Goal: Information Seeking & Learning: Learn about a topic

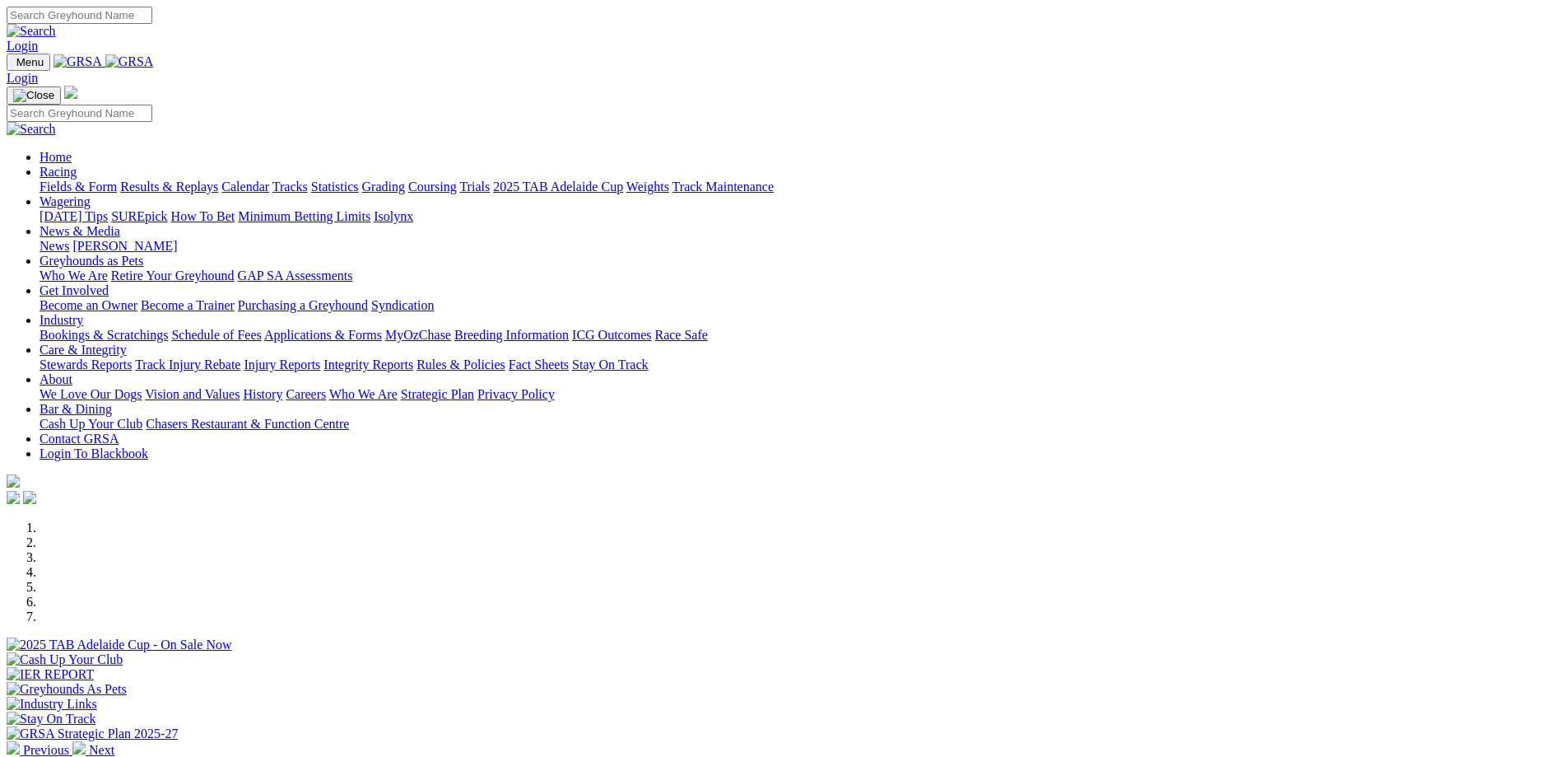
click at [269, 180] on link "Calendar" at bounding box center [245, 186] width 48 height 14
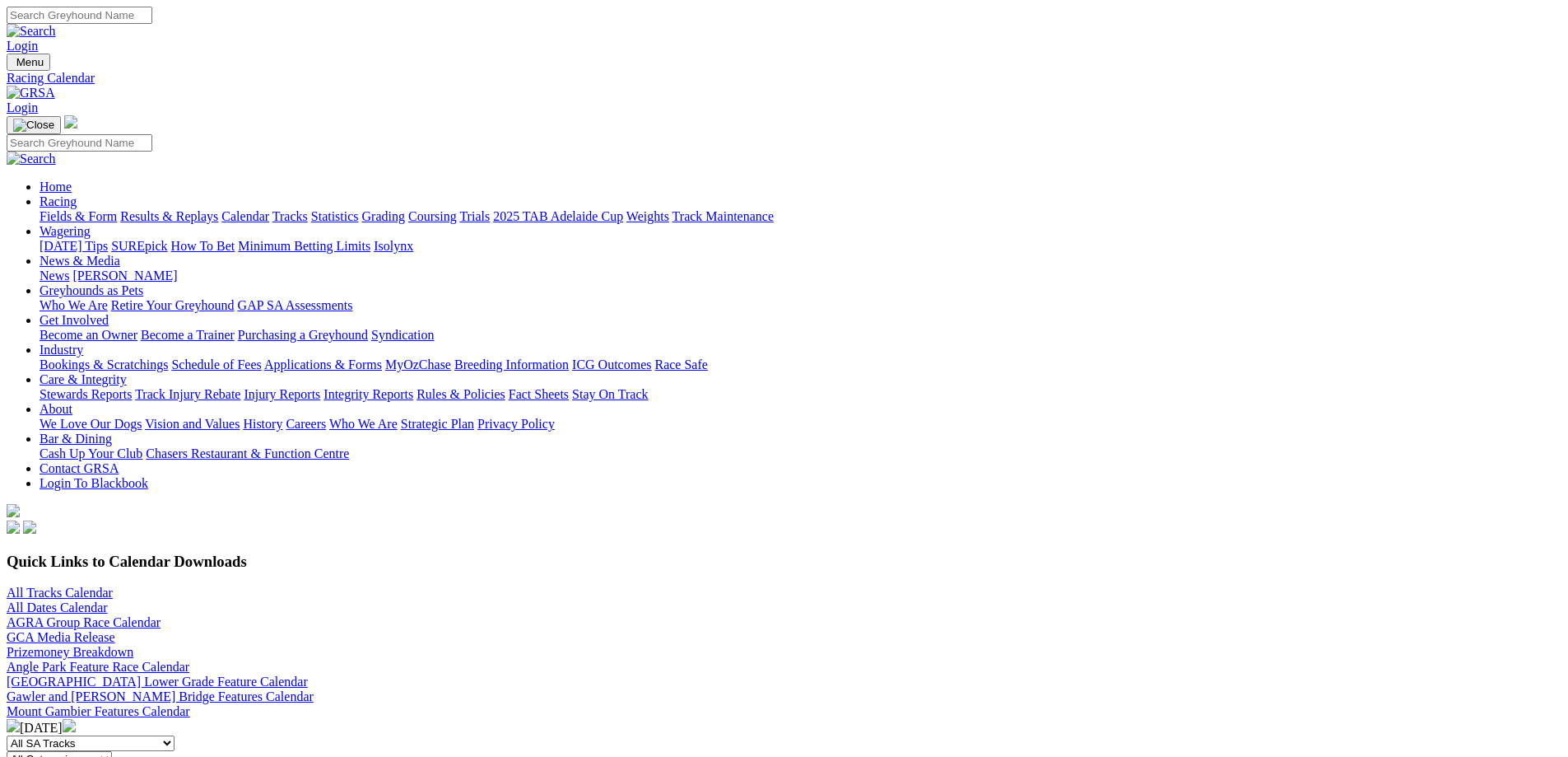
click at [76, 718] on img at bounding box center [70, 725] width 13 height 13
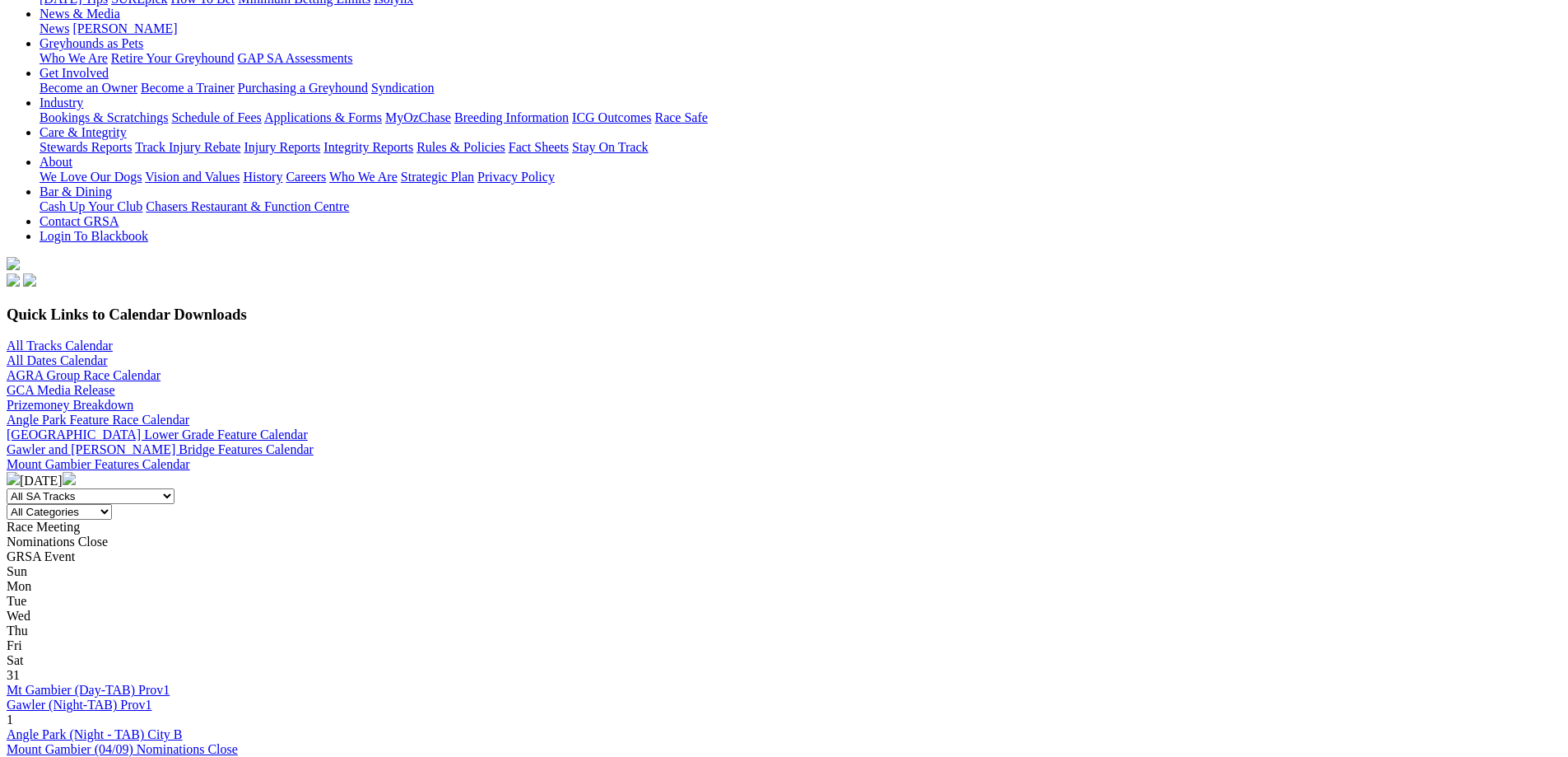
scroll to position [165, 0]
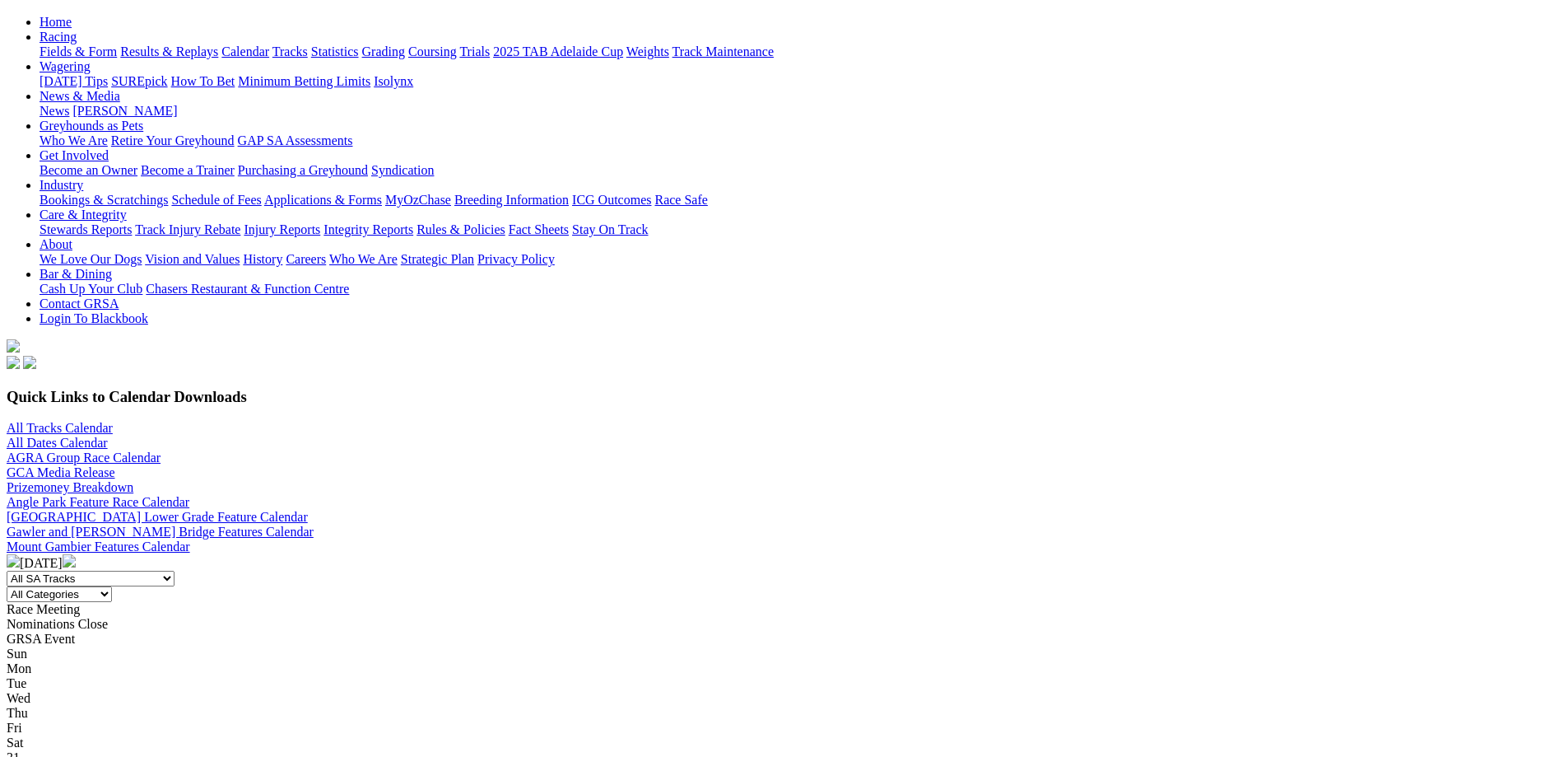
click at [112, 586] on select "All Categories Race Meetings GRSA Events Nomination Dates" at bounding box center [59, 593] width 105 height 16
select select "0"
click at [112, 586] on select "All Categories Race Meetings GRSA Events Nomination Dates" at bounding box center [59, 593] width 105 height 16
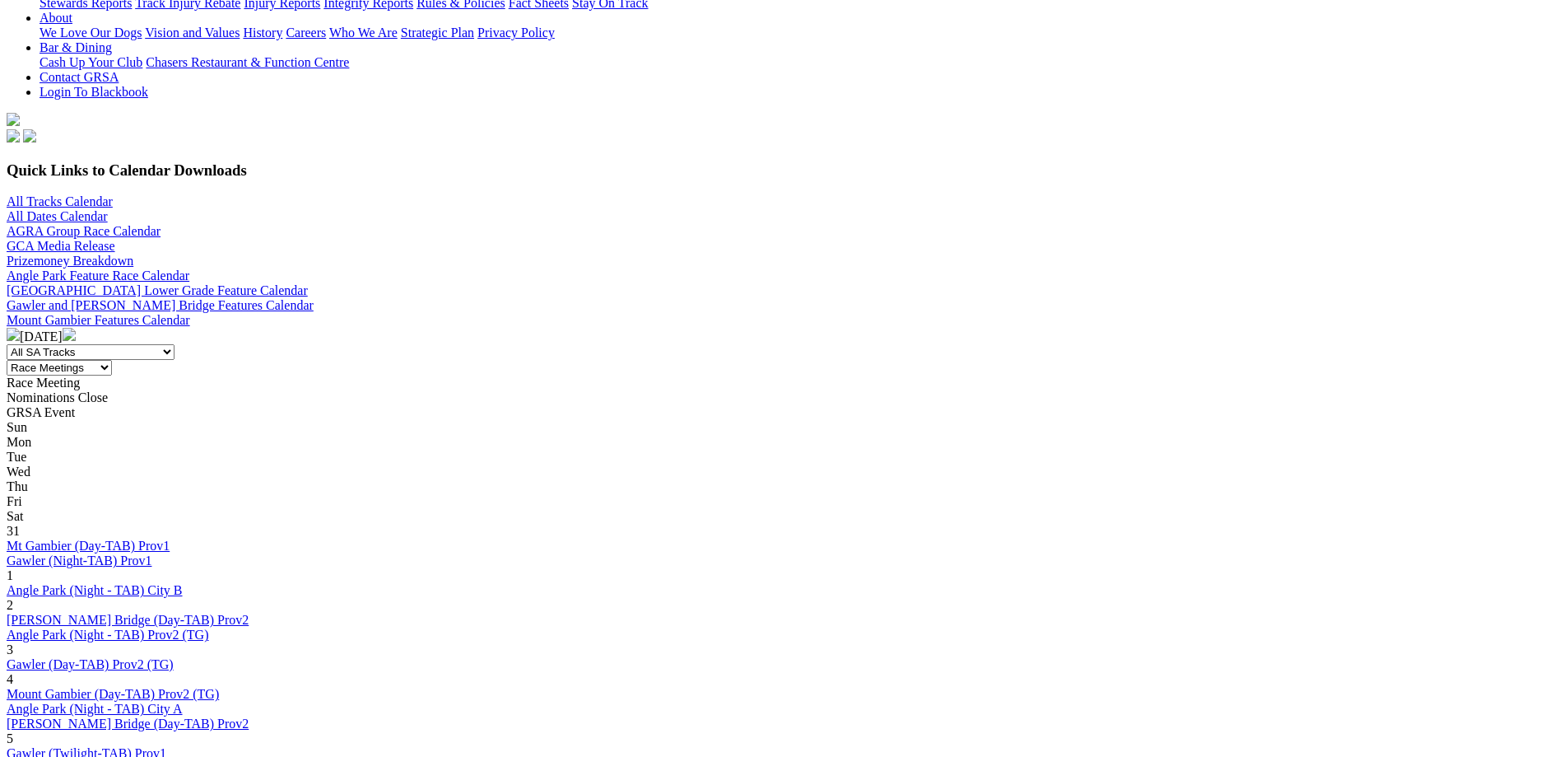
scroll to position [494, 0]
